Goal: Find specific page/section: Find specific page/section

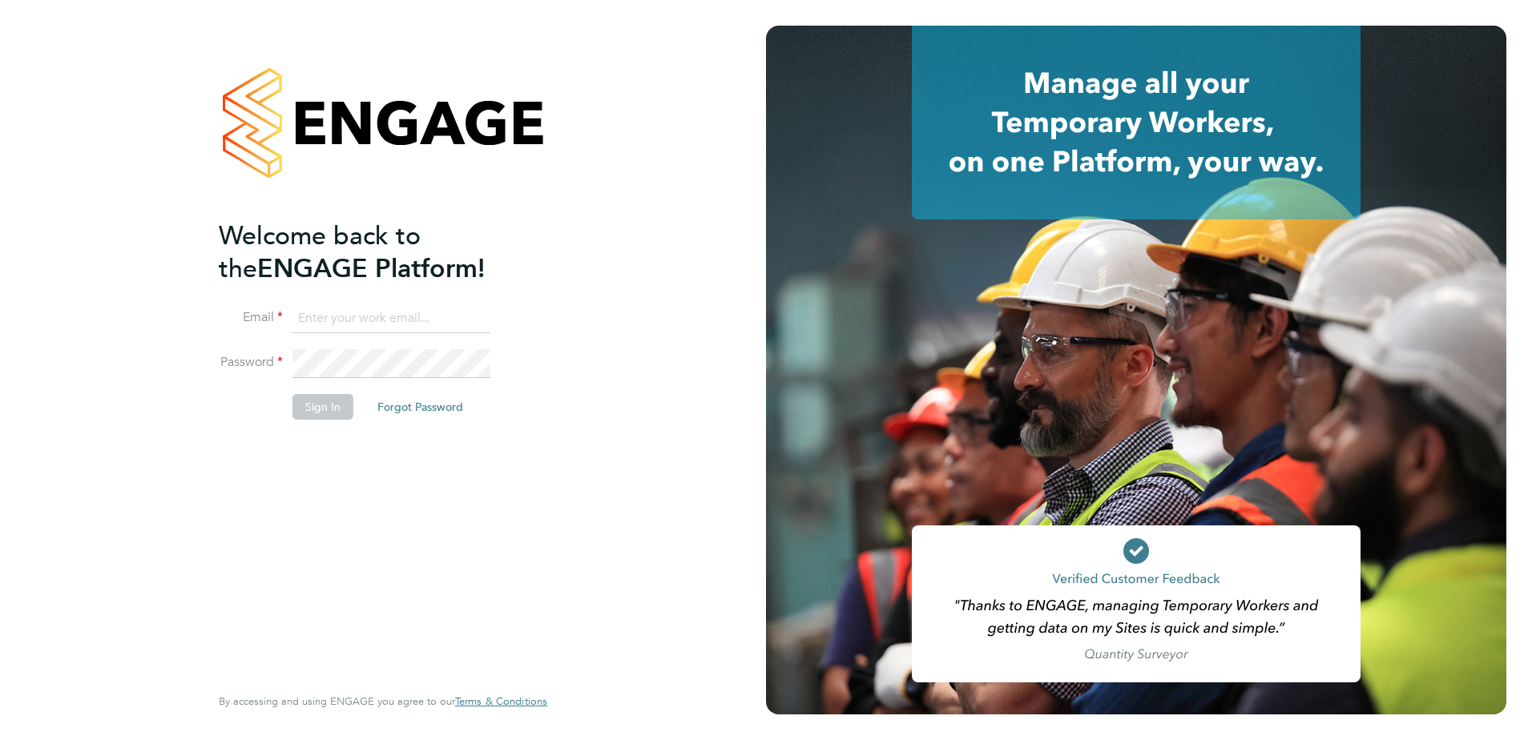
type input "billy.eadie@vistry.co.uk"
click at [565, 244] on div "Welcome back to the ENGAGE Platform! Email billy.eadie@vistry.co.uk Password Si…" at bounding box center [383, 370] width 393 height 740
click at [321, 402] on button "Sign In" at bounding box center [323, 407] width 61 height 26
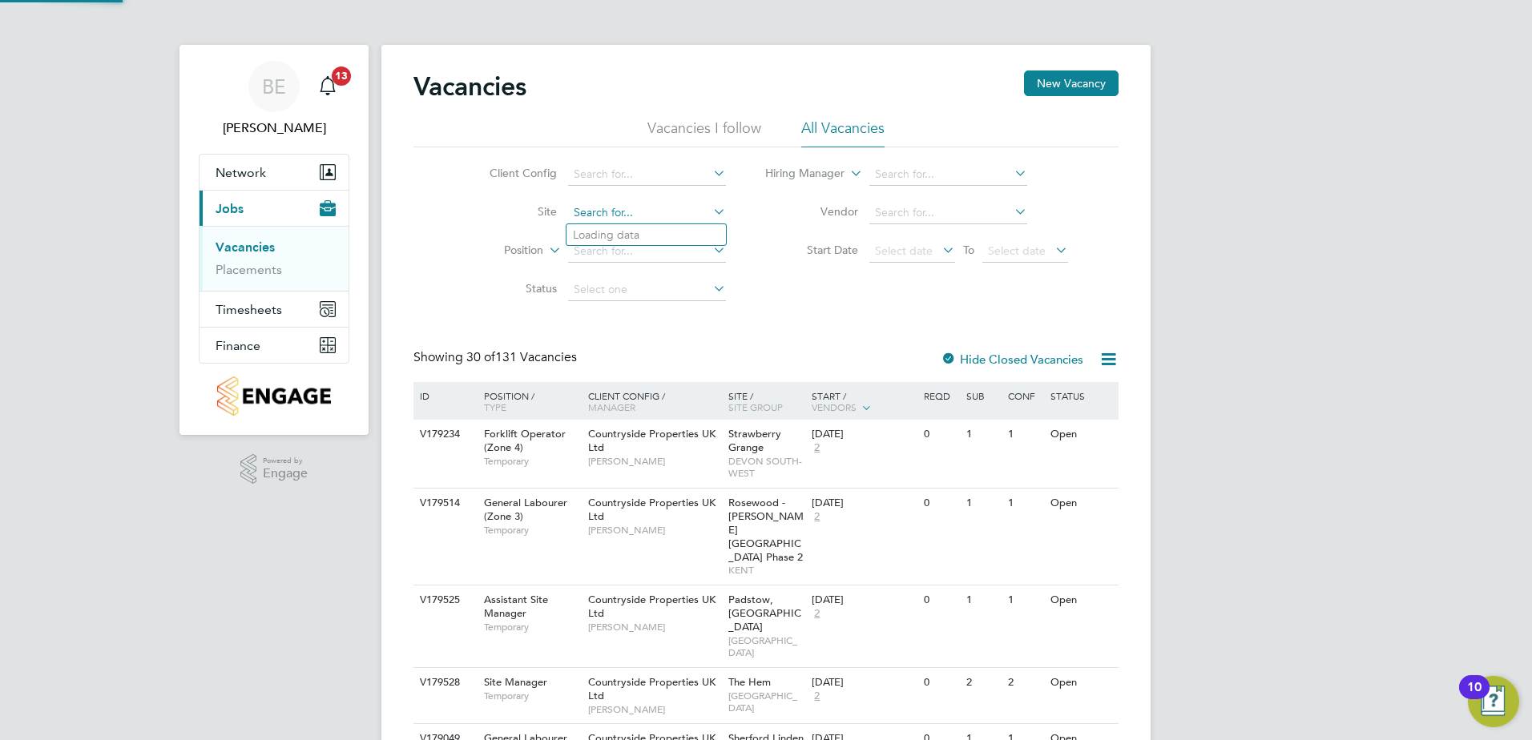
click at [632, 212] on input at bounding box center [647, 213] width 158 height 22
click at [631, 268] on li "Hals nead (YHG)" at bounding box center [726, 277] width 318 height 22
type input "Halsnead (YHG)"
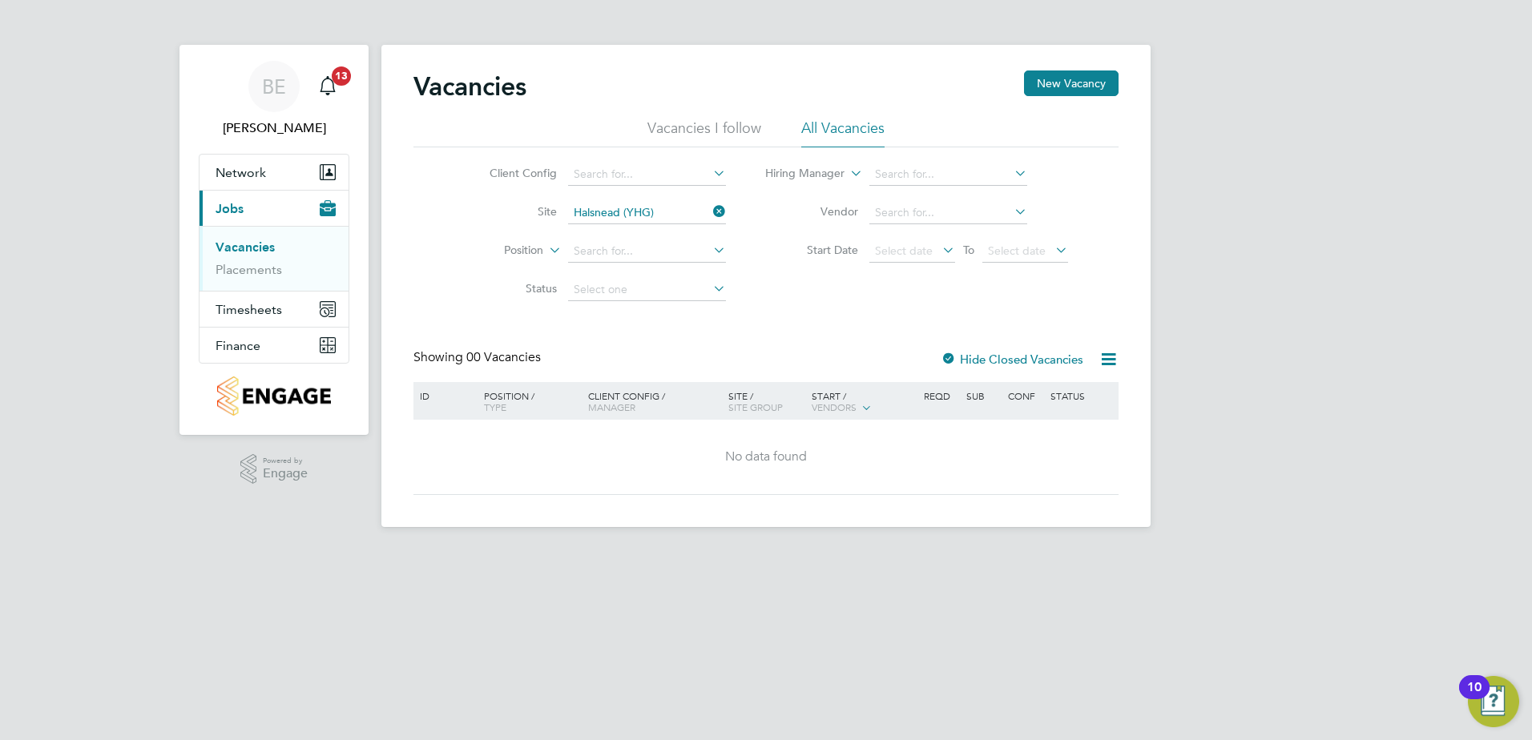
click at [708, 136] on li "Vacancies I follow" at bounding box center [705, 133] width 114 height 29
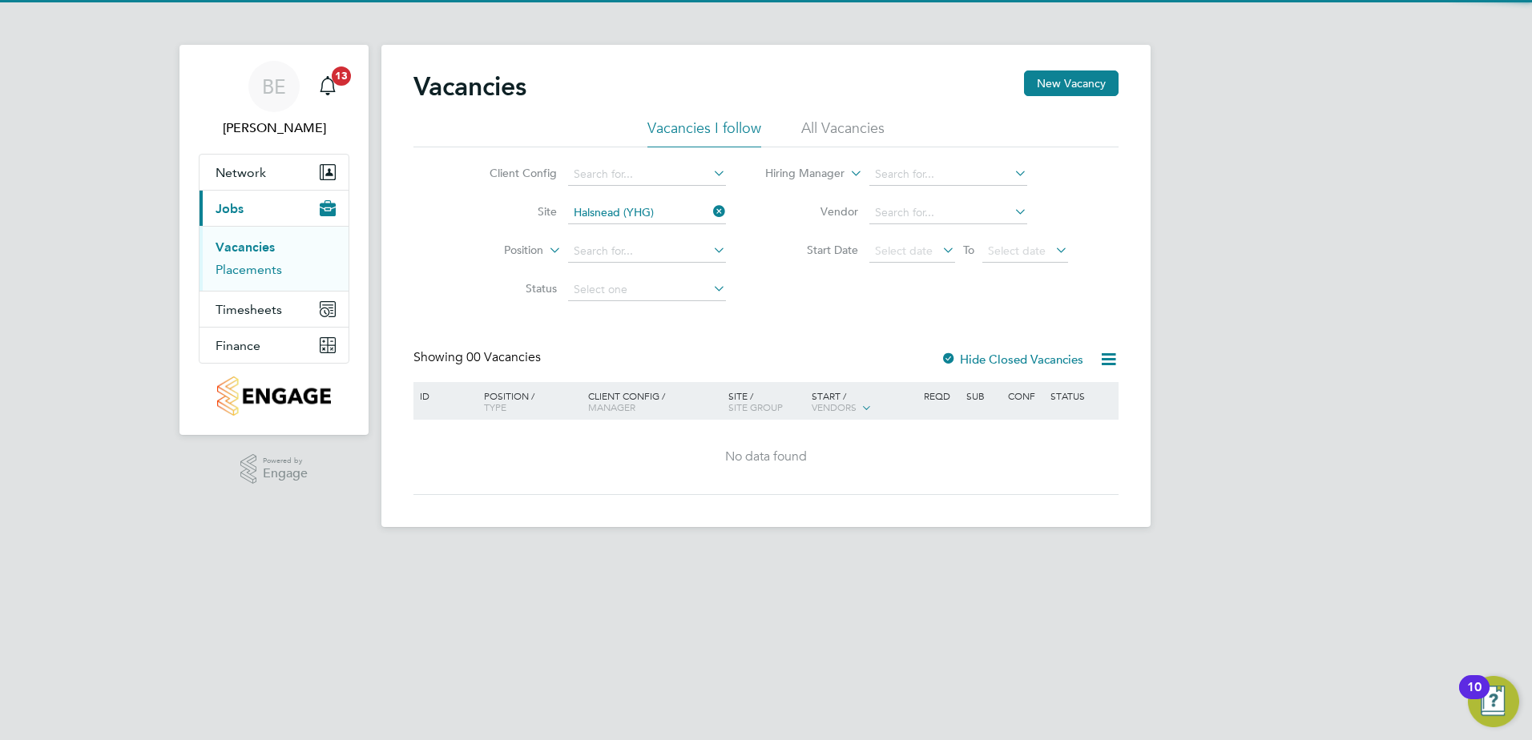
click at [258, 264] on link "Placements" at bounding box center [249, 269] width 67 height 15
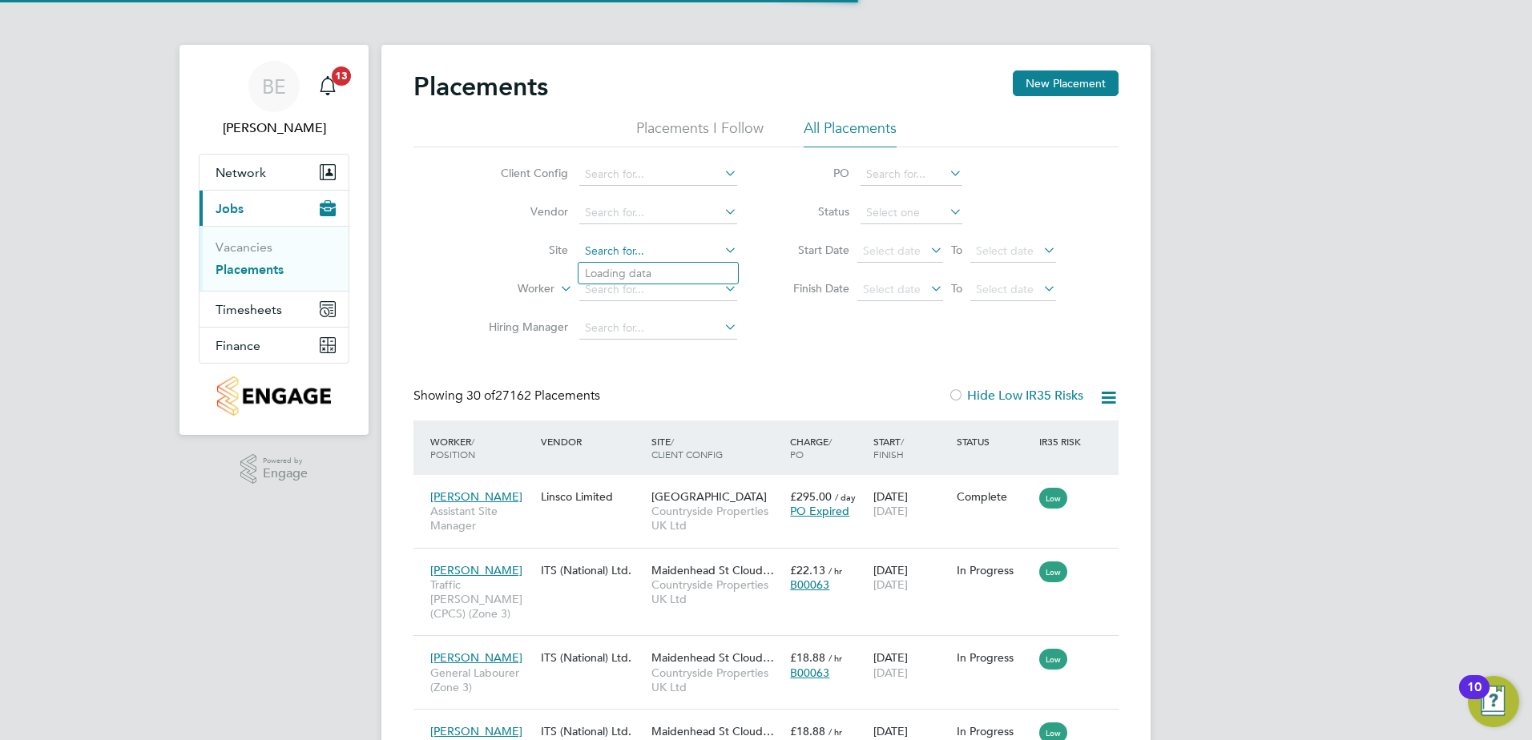
click at [603, 260] on input at bounding box center [658, 251] width 158 height 22
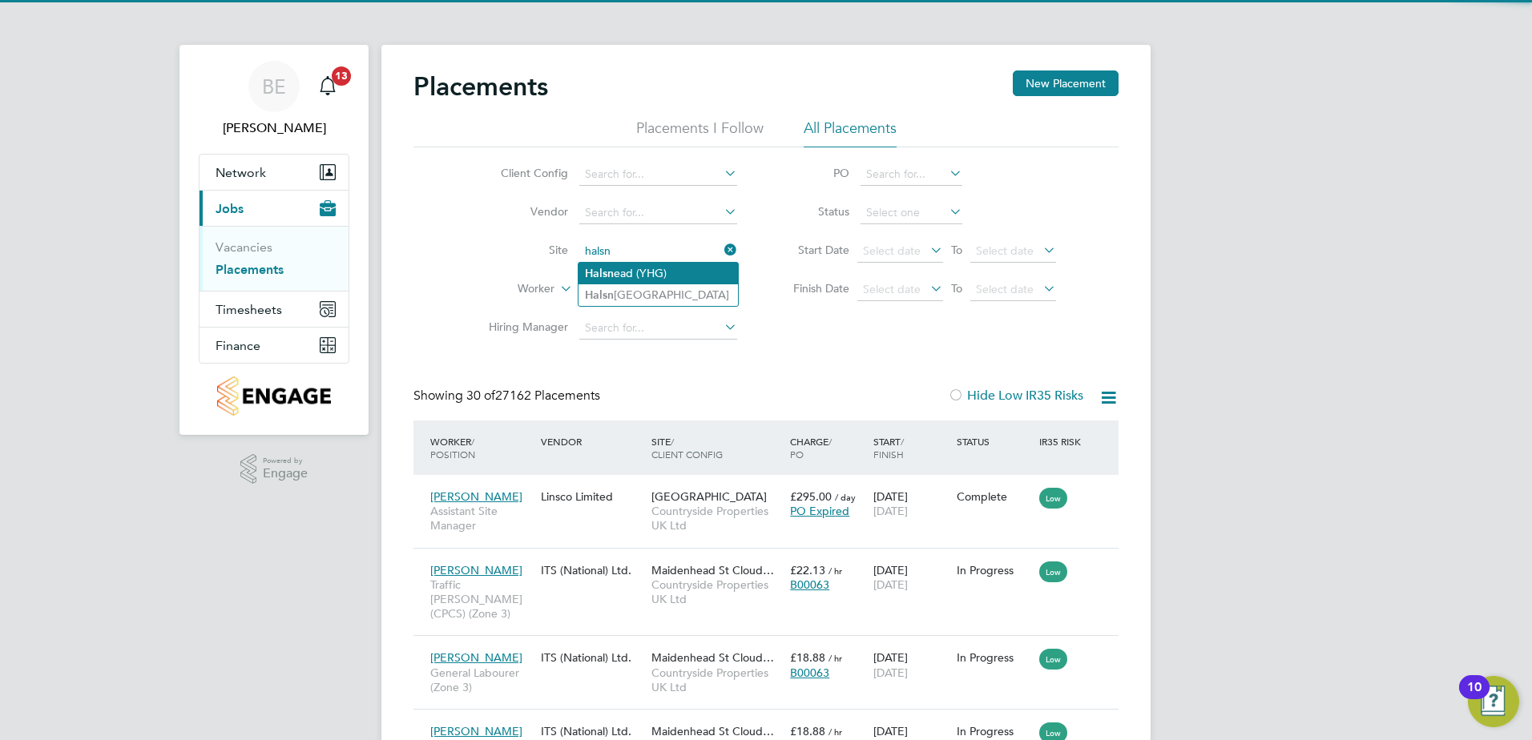
click at [627, 272] on li "Halsn ead (YHG)" at bounding box center [658, 274] width 159 height 22
type input "Halsnead (YHG)"
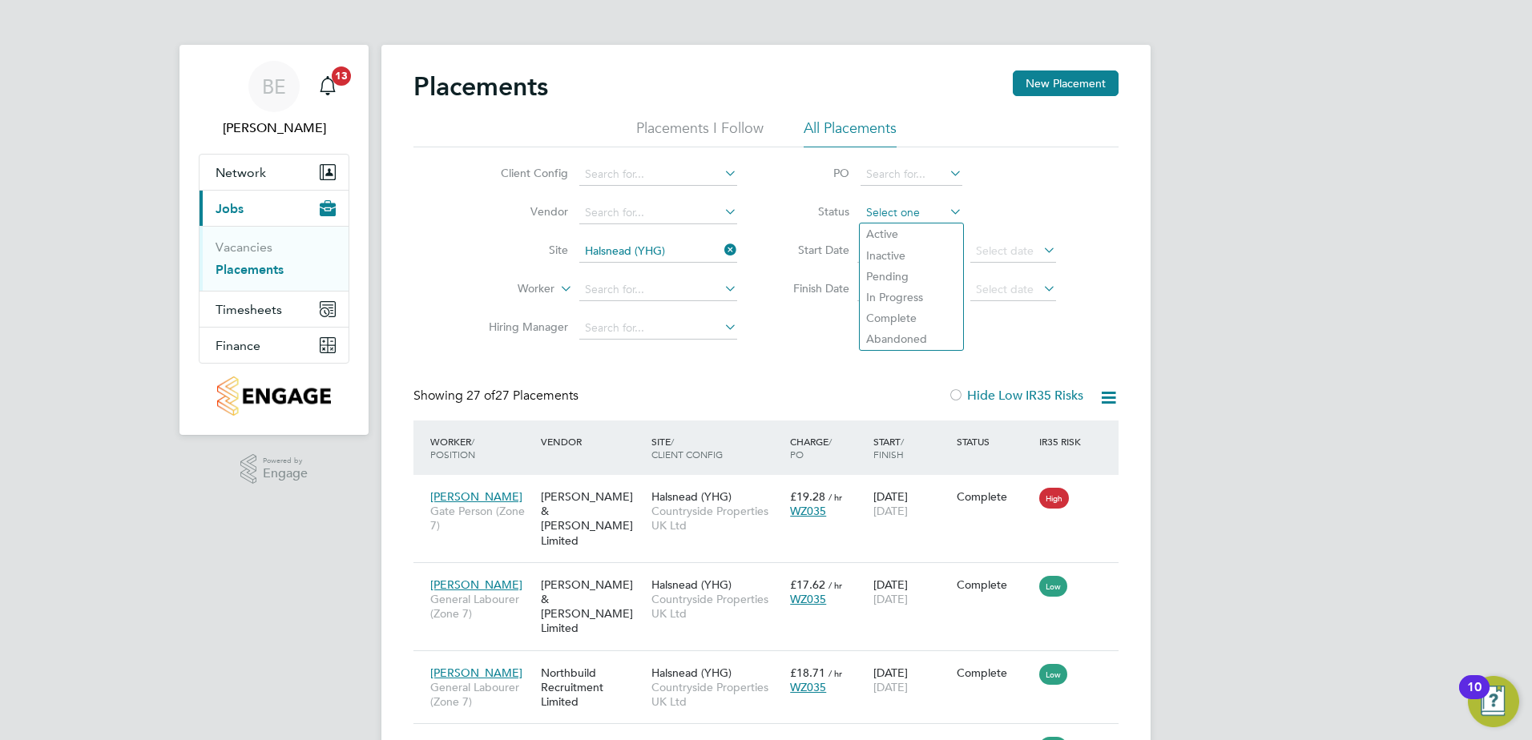
click at [910, 219] on input at bounding box center [912, 213] width 102 height 22
click at [909, 244] on li "Active" at bounding box center [911, 234] width 103 height 21
type input "Active"
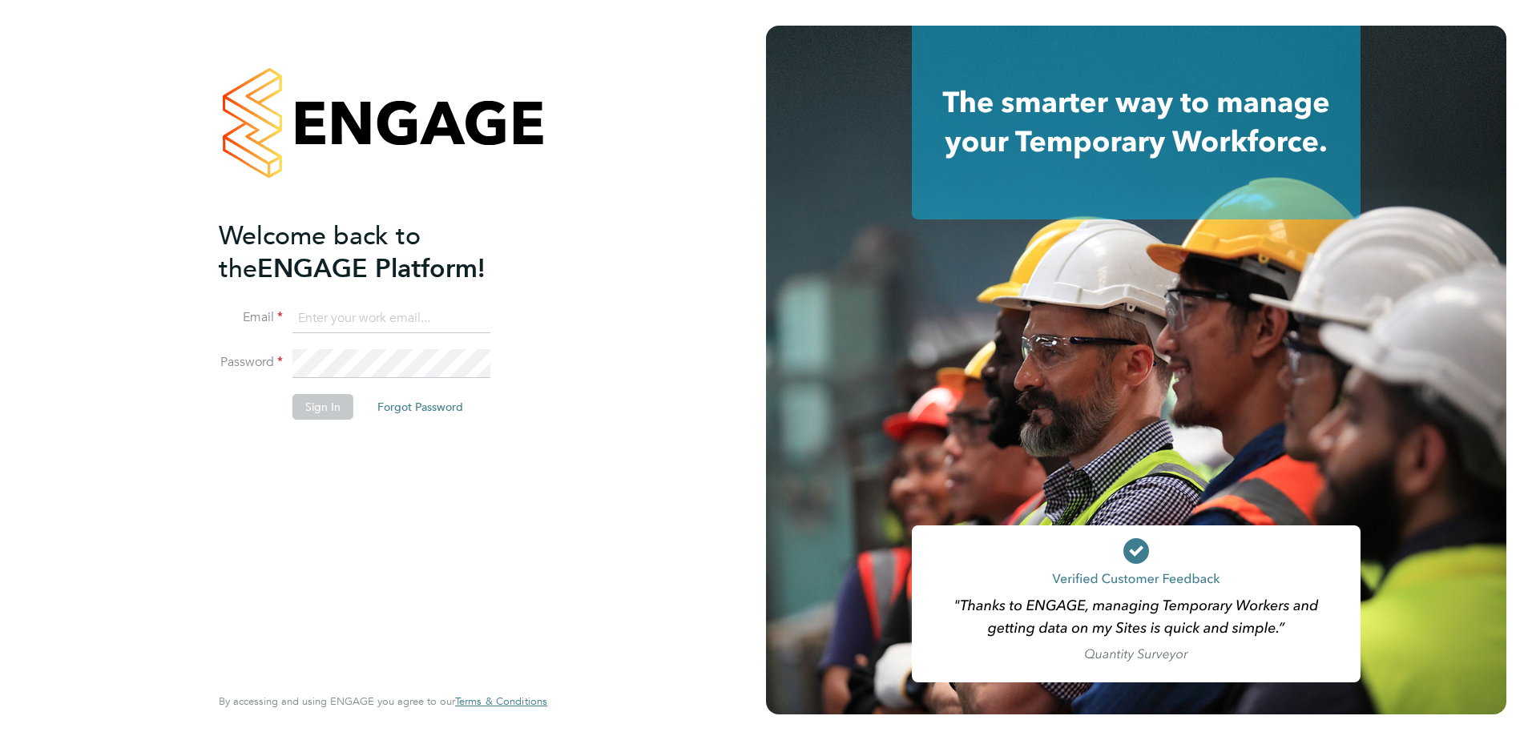
type input "billy.eadie@vistry.co.uk"
click at [314, 397] on button "Sign In" at bounding box center [323, 407] width 61 height 26
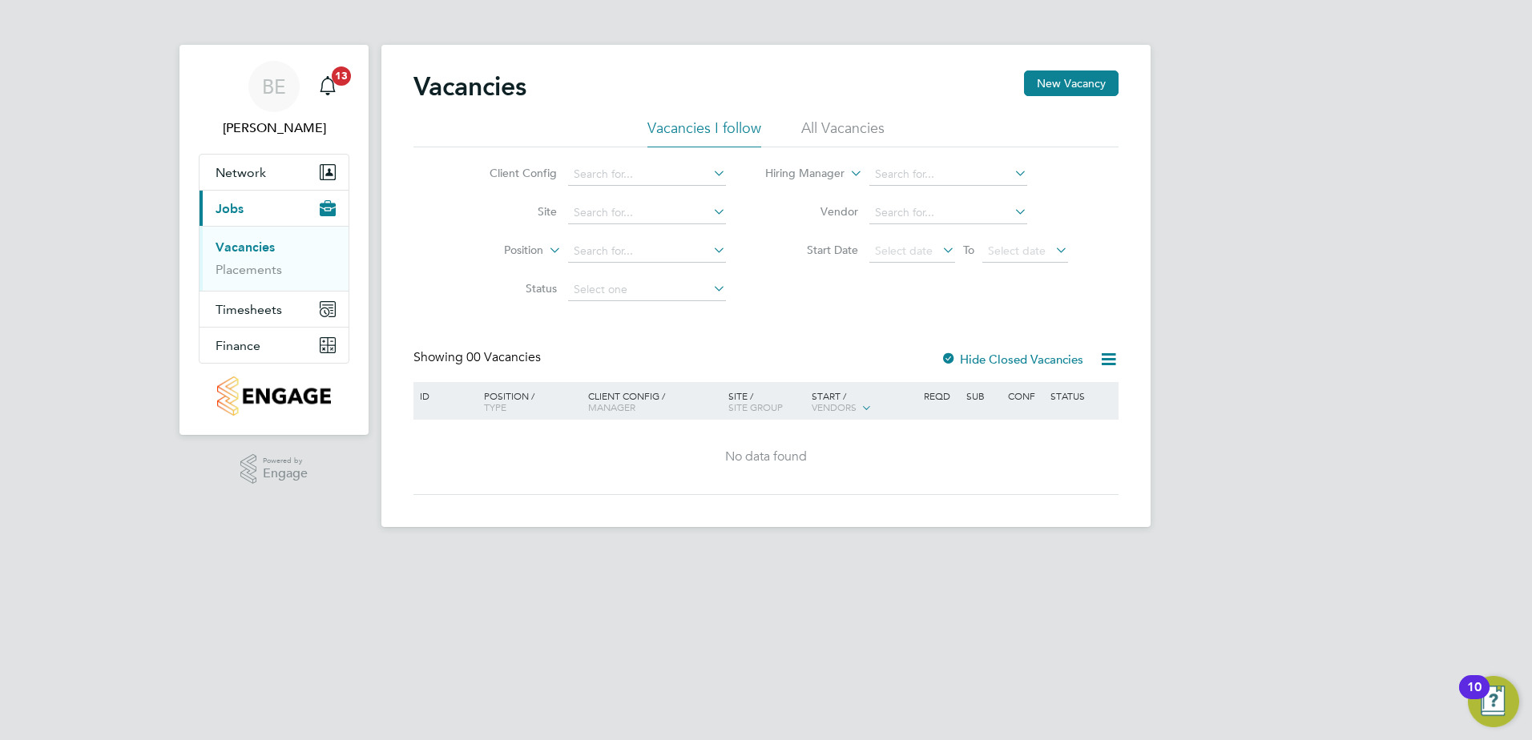
click at [284, 267] on li "Placements" at bounding box center [276, 270] width 120 height 16
click at [265, 270] on link "Placements" at bounding box center [249, 269] width 67 height 15
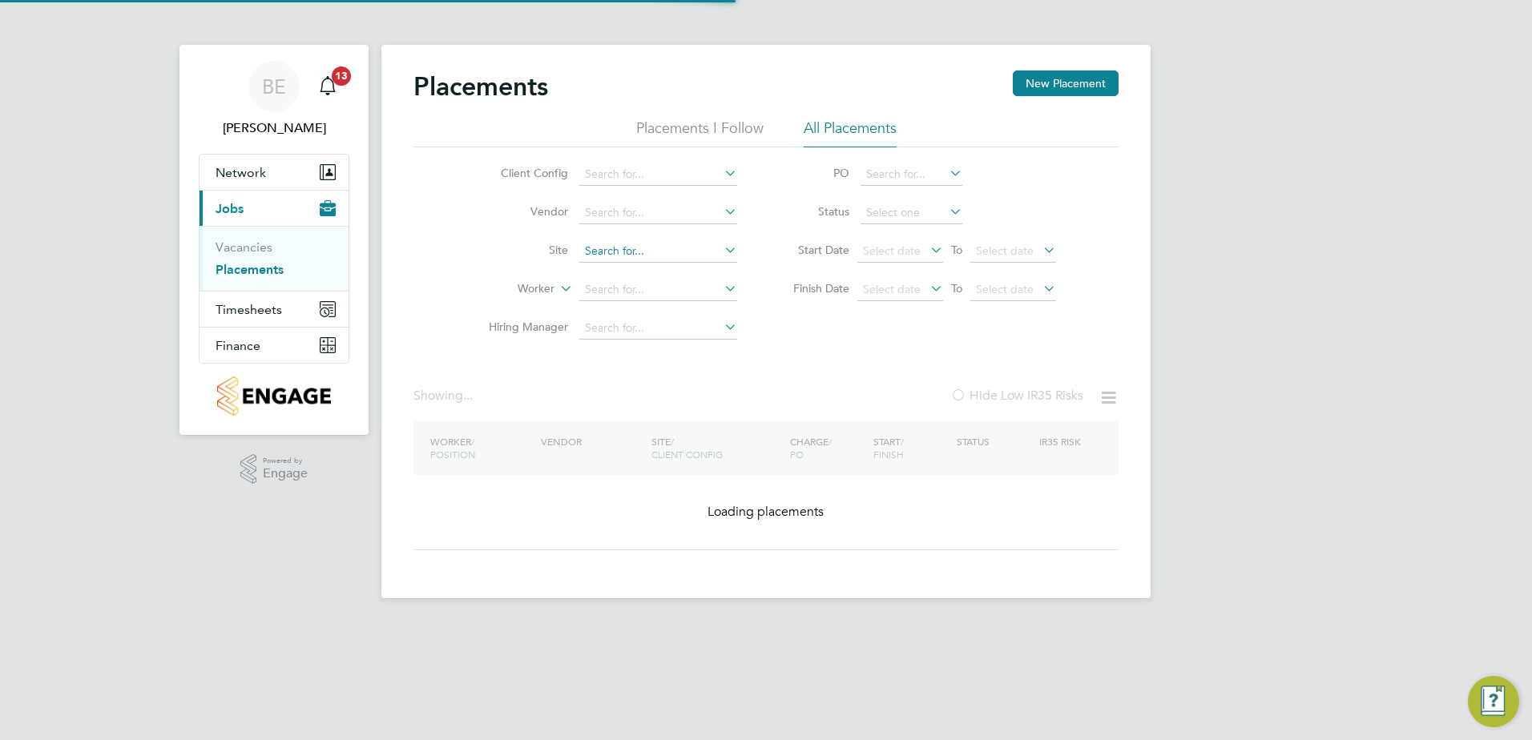
click at [603, 240] on li "Site" at bounding box center [606, 251] width 301 height 38
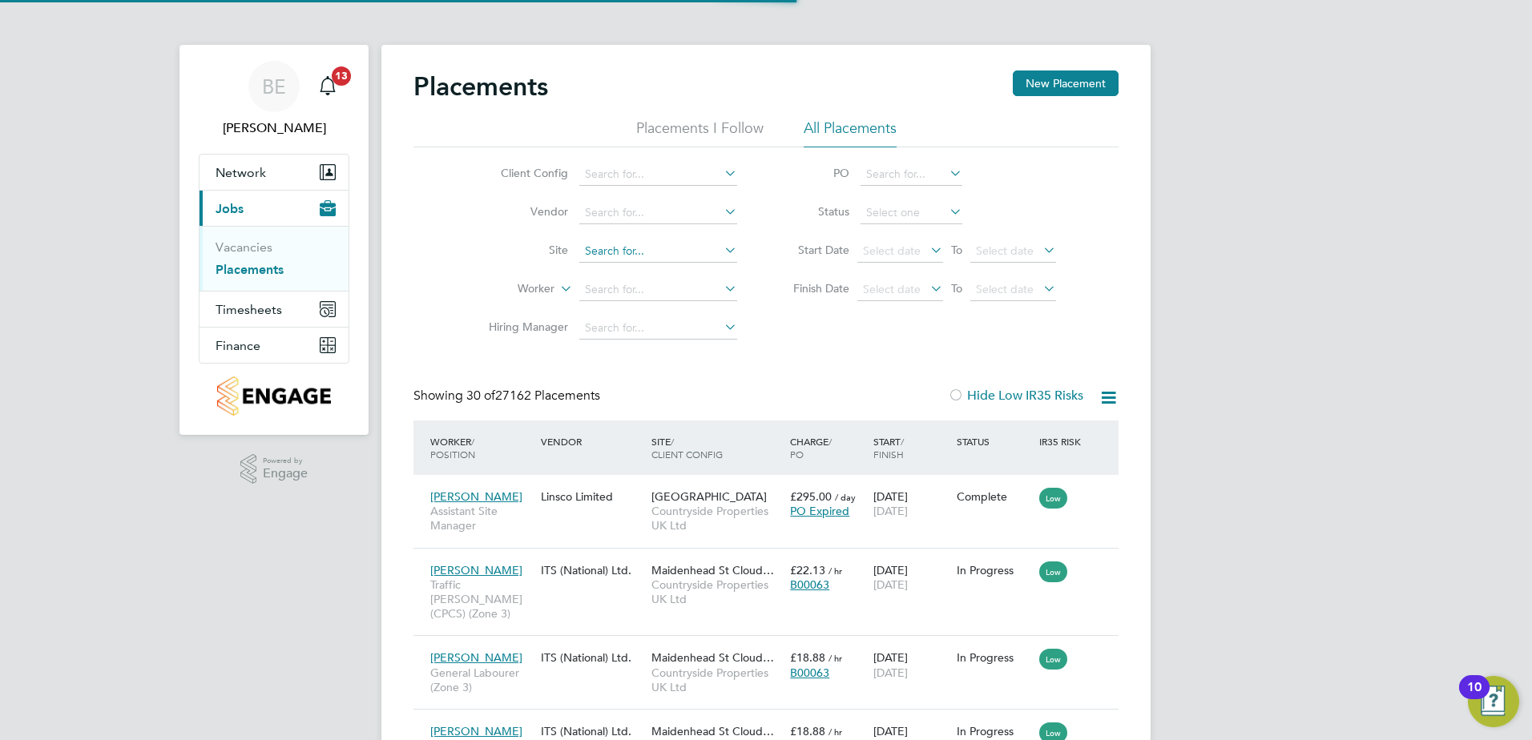
click at [599, 253] on input at bounding box center [658, 251] width 158 height 22
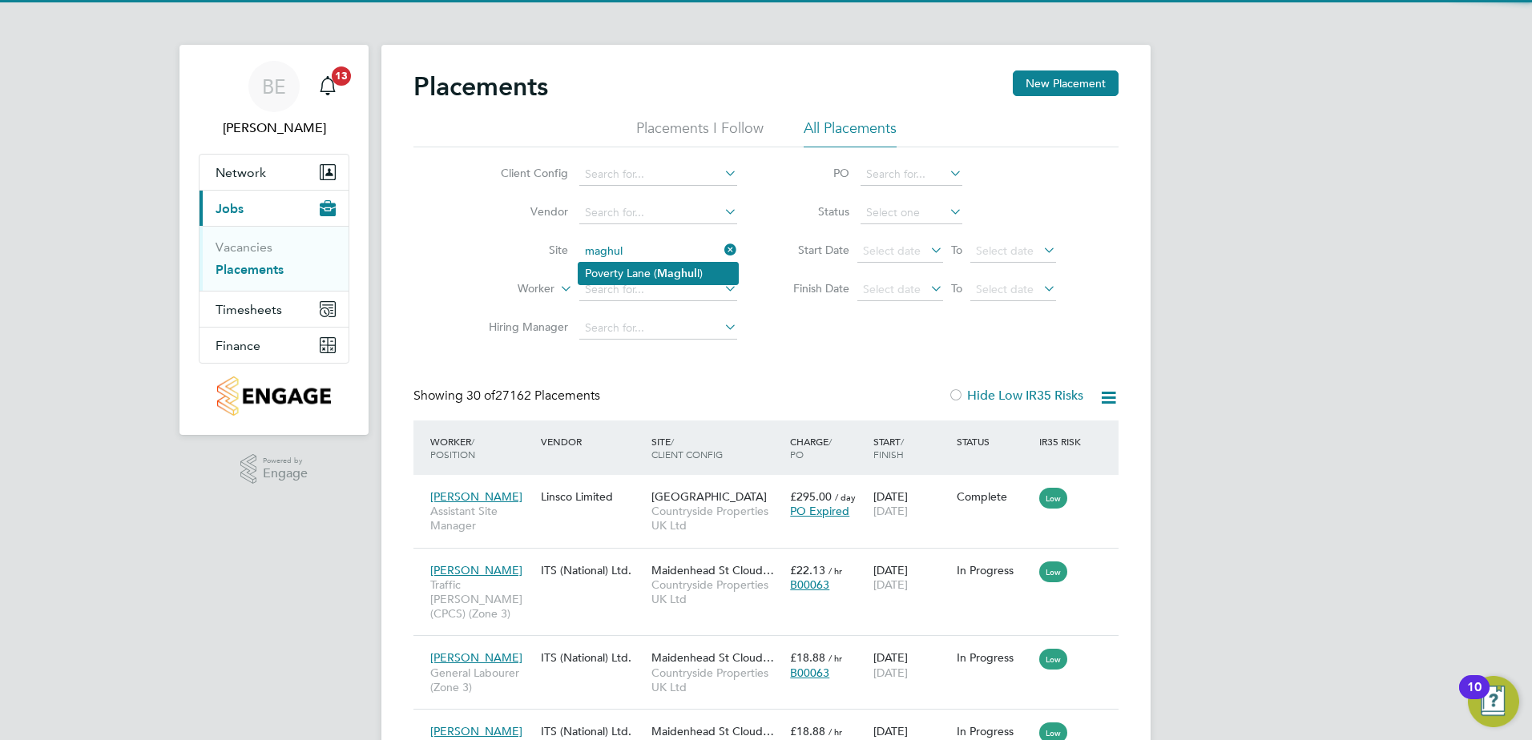
click at [600, 270] on li "Poverty Lane ( Maghul l)" at bounding box center [658, 274] width 159 height 22
type input "Poverty Lane (Maghull)"
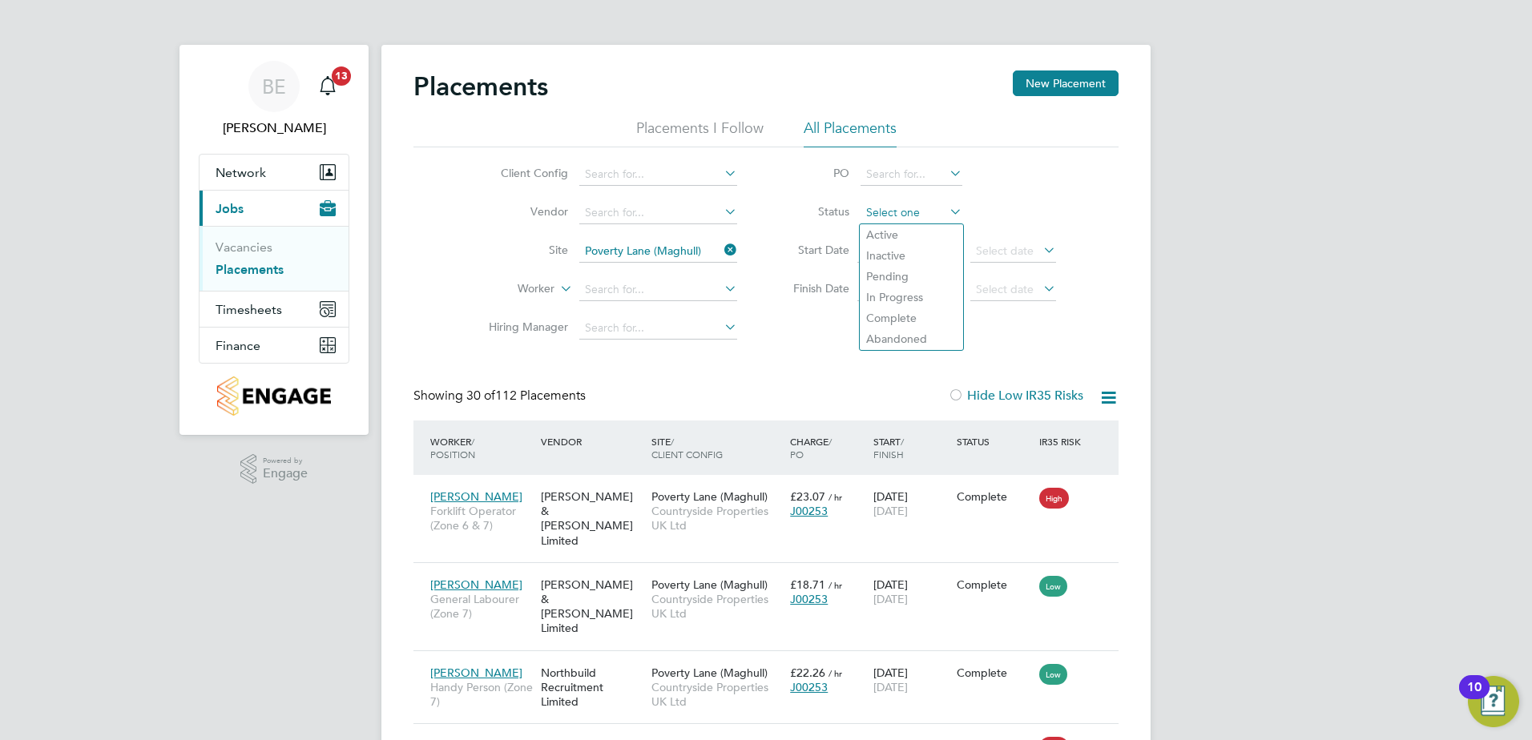
click at [915, 209] on input at bounding box center [912, 213] width 102 height 22
click at [911, 230] on li "Active" at bounding box center [911, 234] width 103 height 21
type input "Active"
